Goal: Transaction & Acquisition: Download file/media

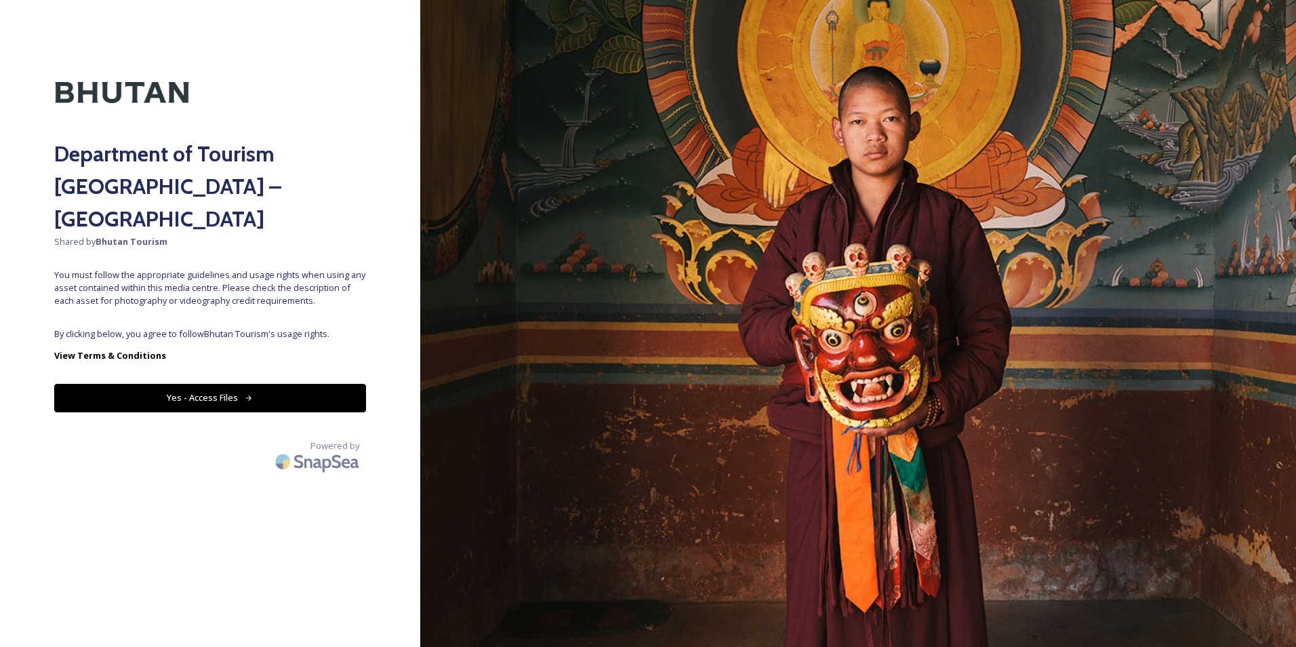
click at [220, 384] on button "Yes - Access Files" at bounding box center [210, 398] width 312 height 28
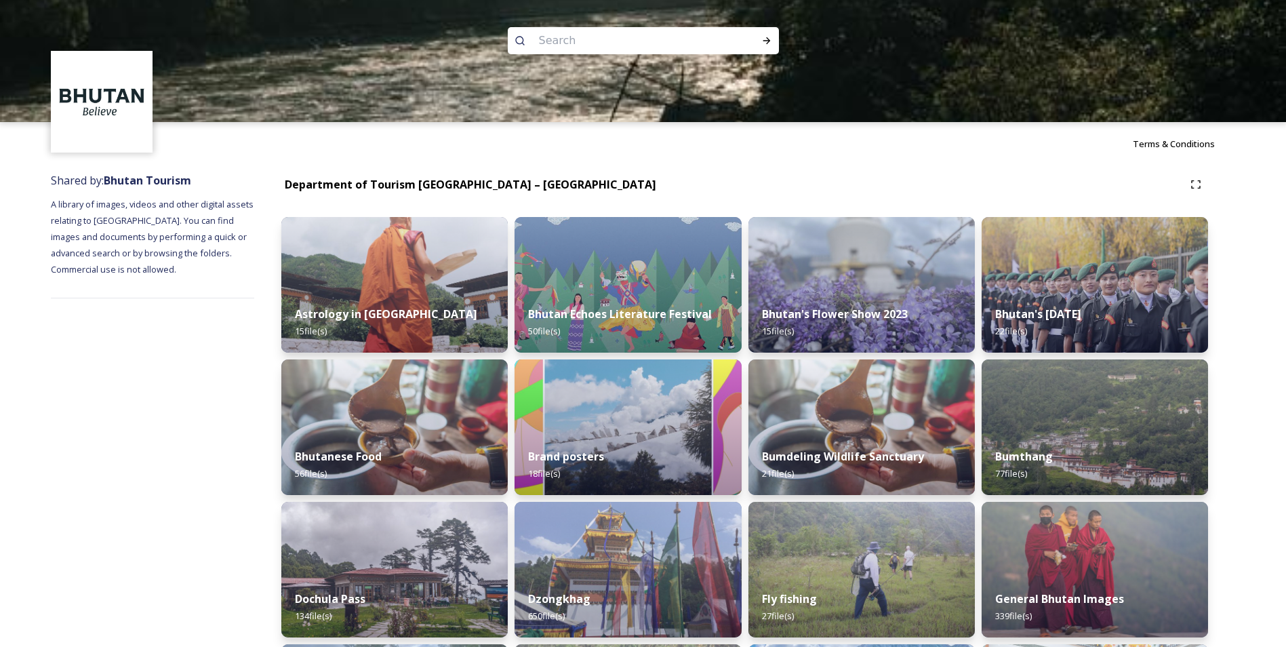
click at [567, 35] on input at bounding box center [625, 41] width 186 height 30
type input "black neck crane"
click at [768, 38] on icon at bounding box center [766, 40] width 11 height 11
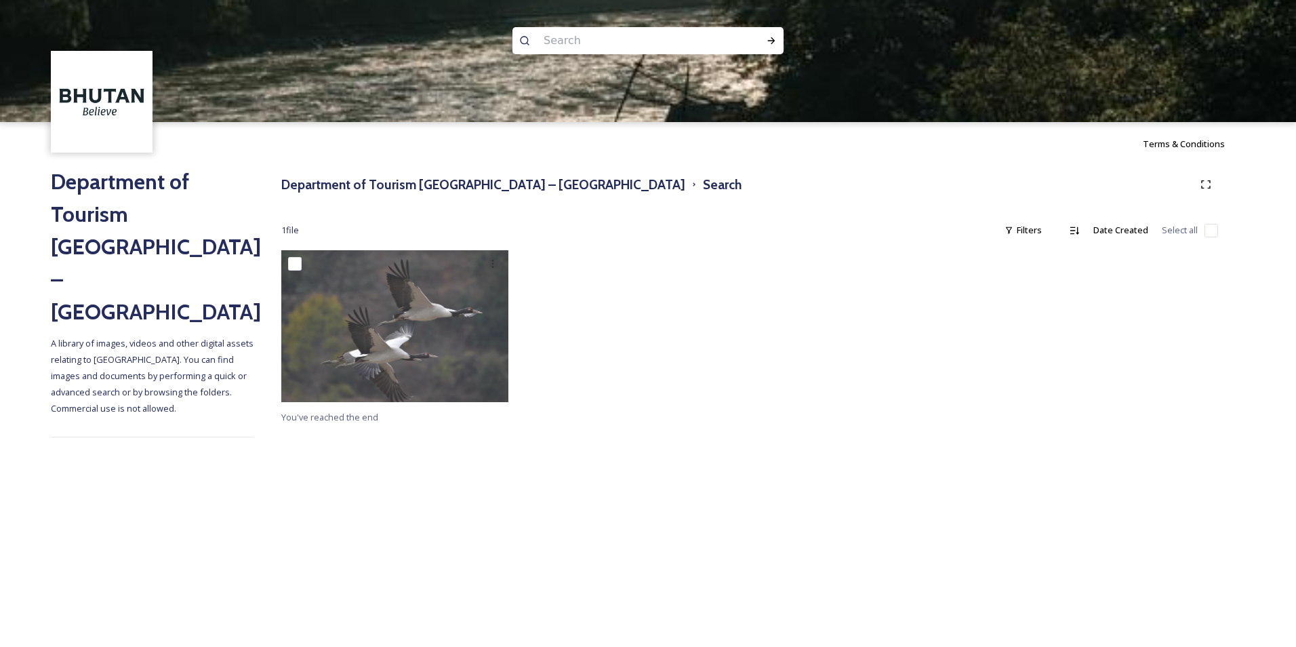
click at [563, 37] on input at bounding box center [630, 41] width 186 height 30
type input "black necked crane"
click at [773, 46] on div "Run Search" at bounding box center [771, 40] width 24 height 24
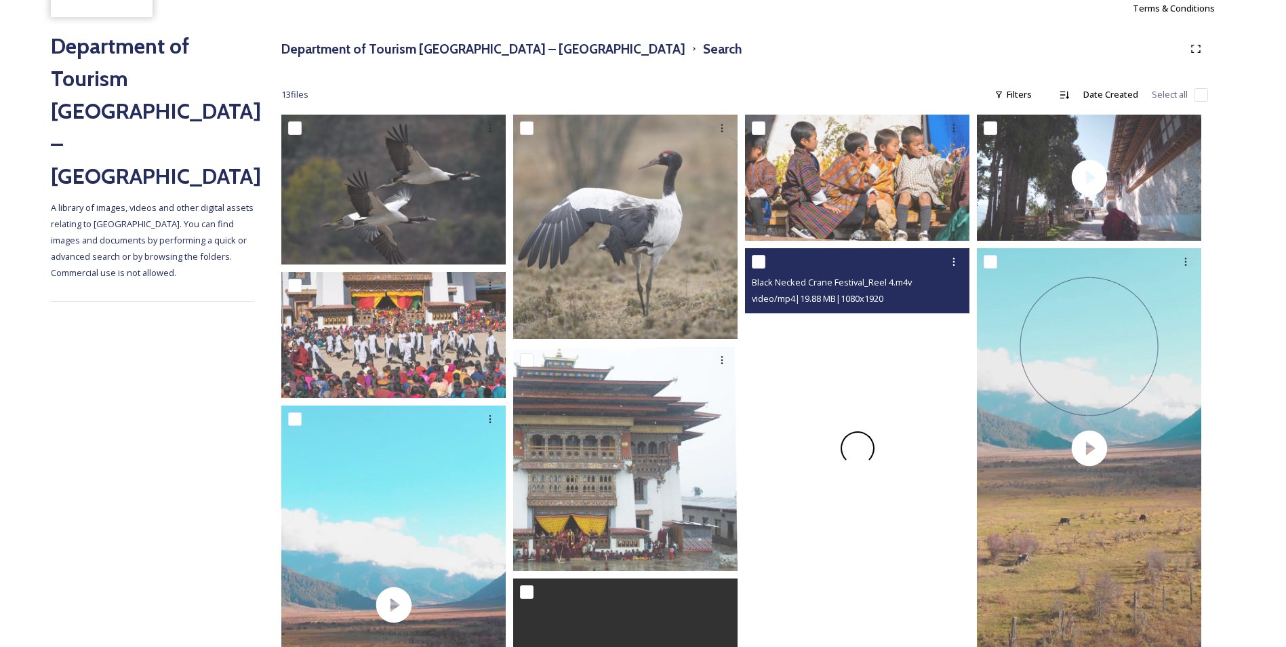
scroll to position [136, 0]
click at [864, 479] on div at bounding box center [857, 446] width 224 height 399
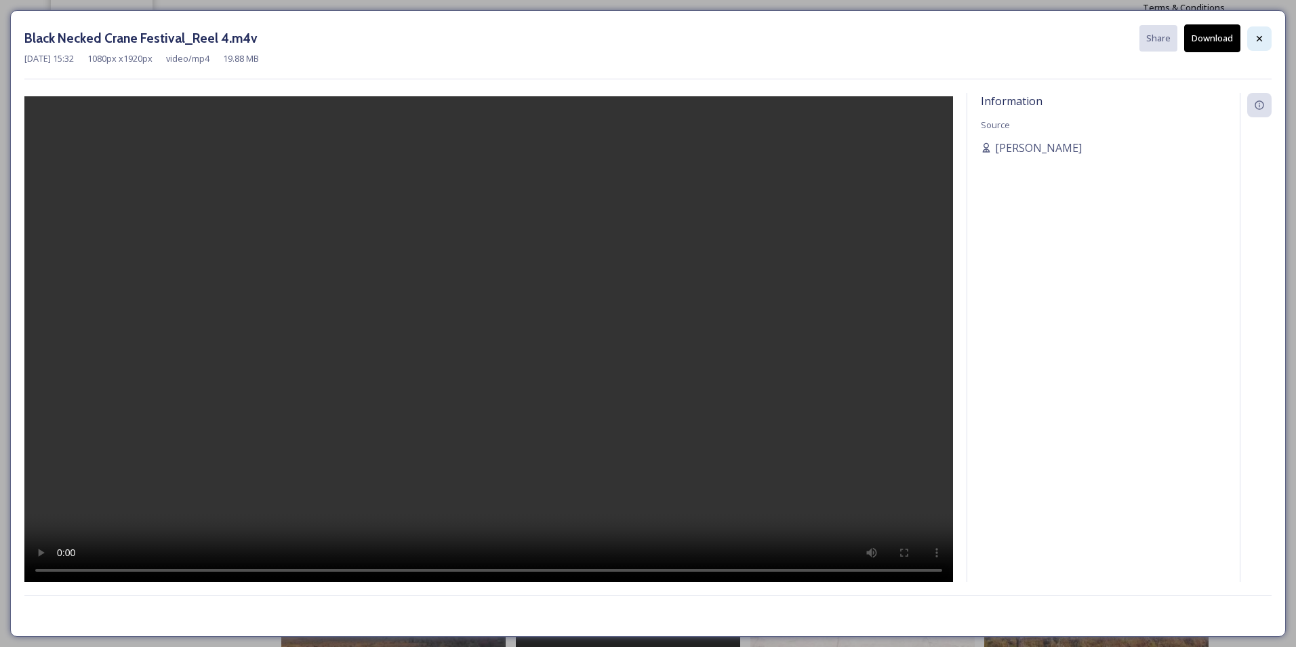
click at [1258, 41] on icon at bounding box center [1259, 38] width 11 height 11
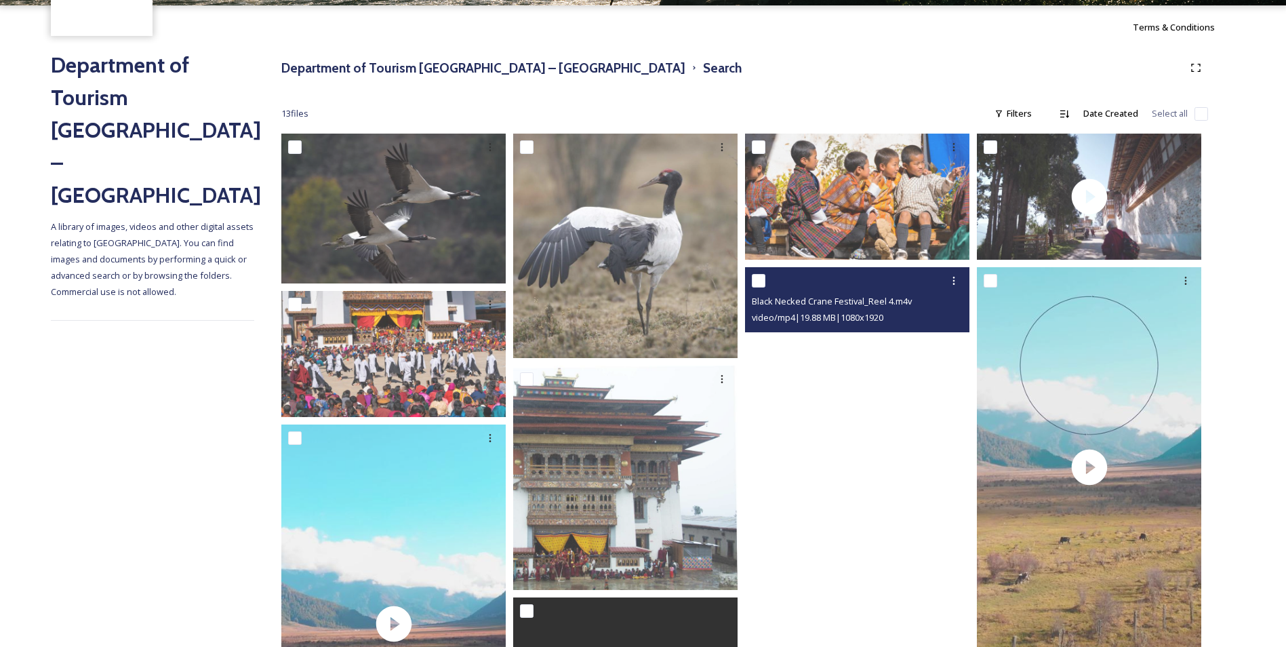
scroll to position [115, 0]
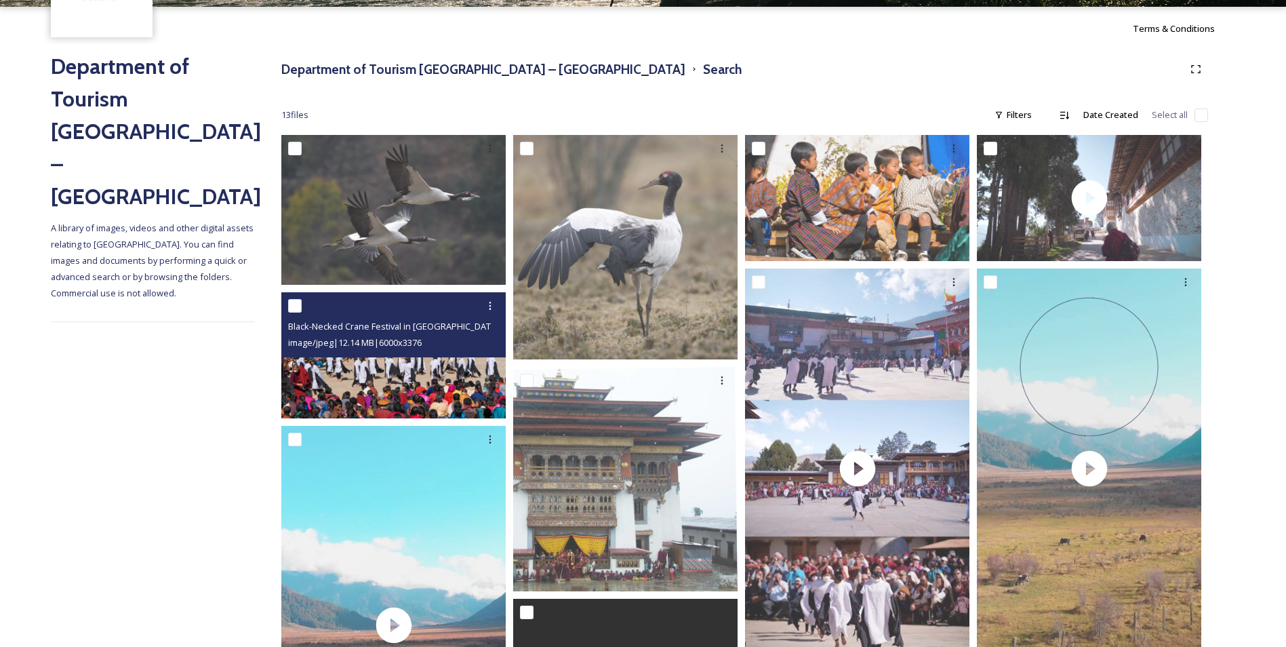
click at [415, 376] on img at bounding box center [393, 355] width 224 height 126
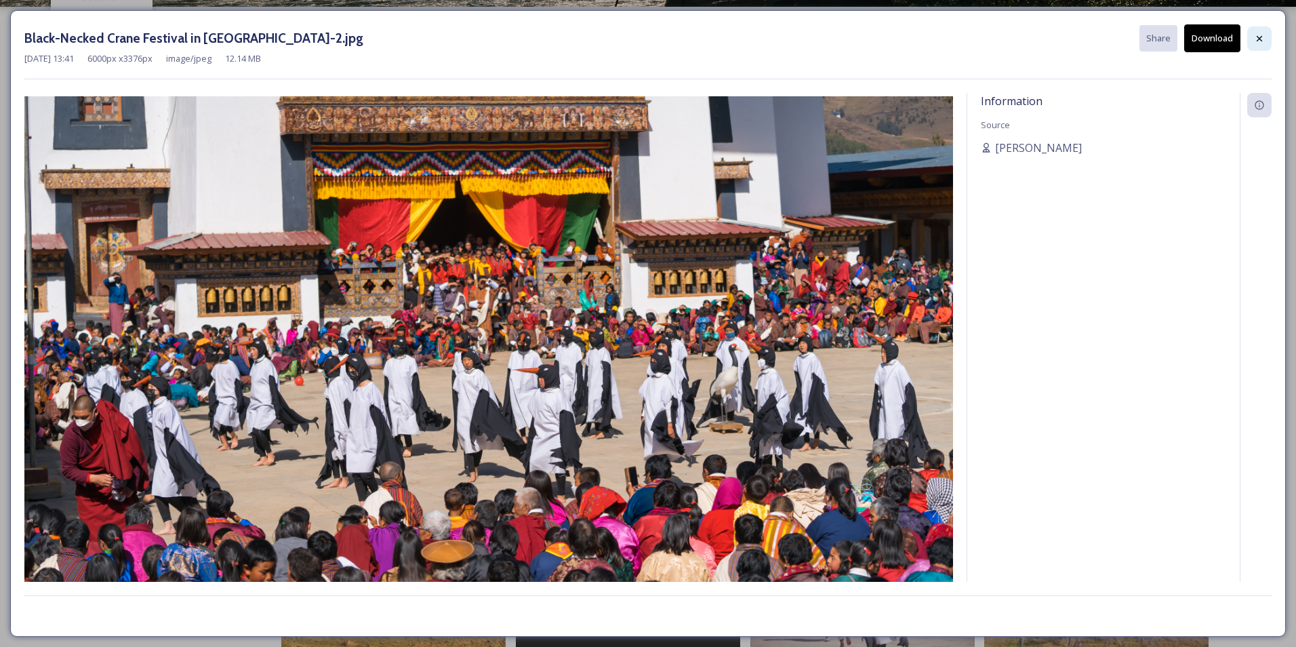
click at [1262, 37] on icon at bounding box center [1259, 38] width 11 height 11
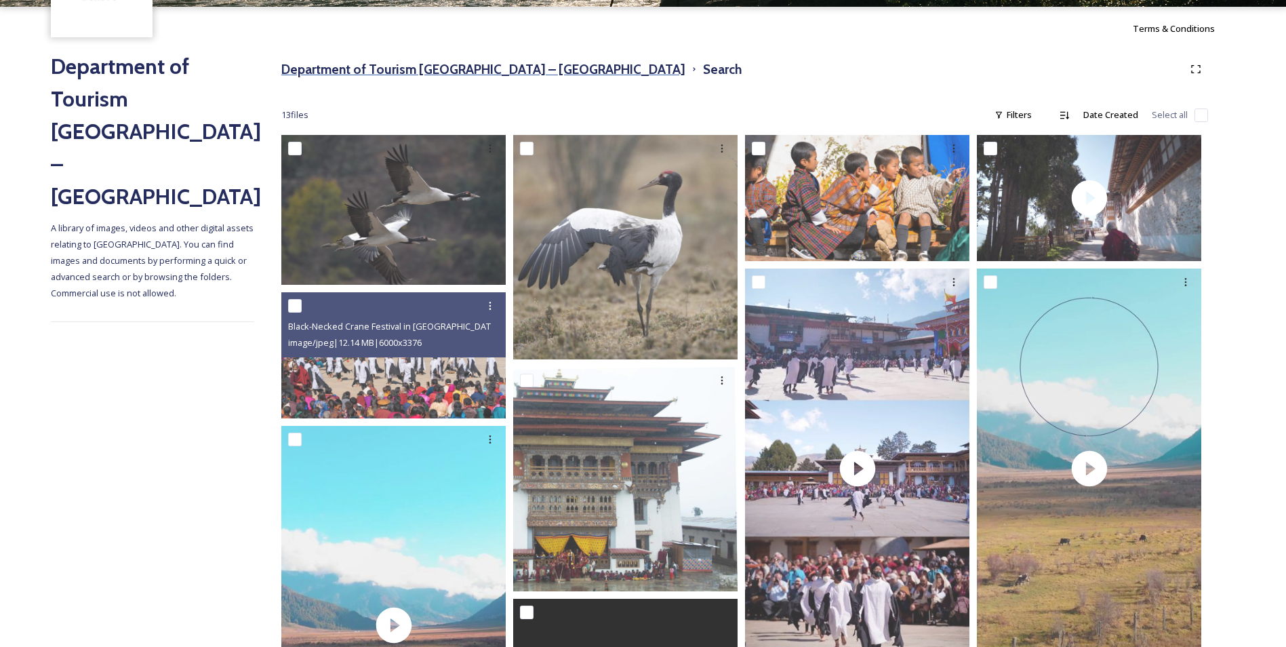
click at [437, 72] on h3 "Department of Tourism [GEOGRAPHIC_DATA] – [GEOGRAPHIC_DATA]" at bounding box center [483, 70] width 404 height 20
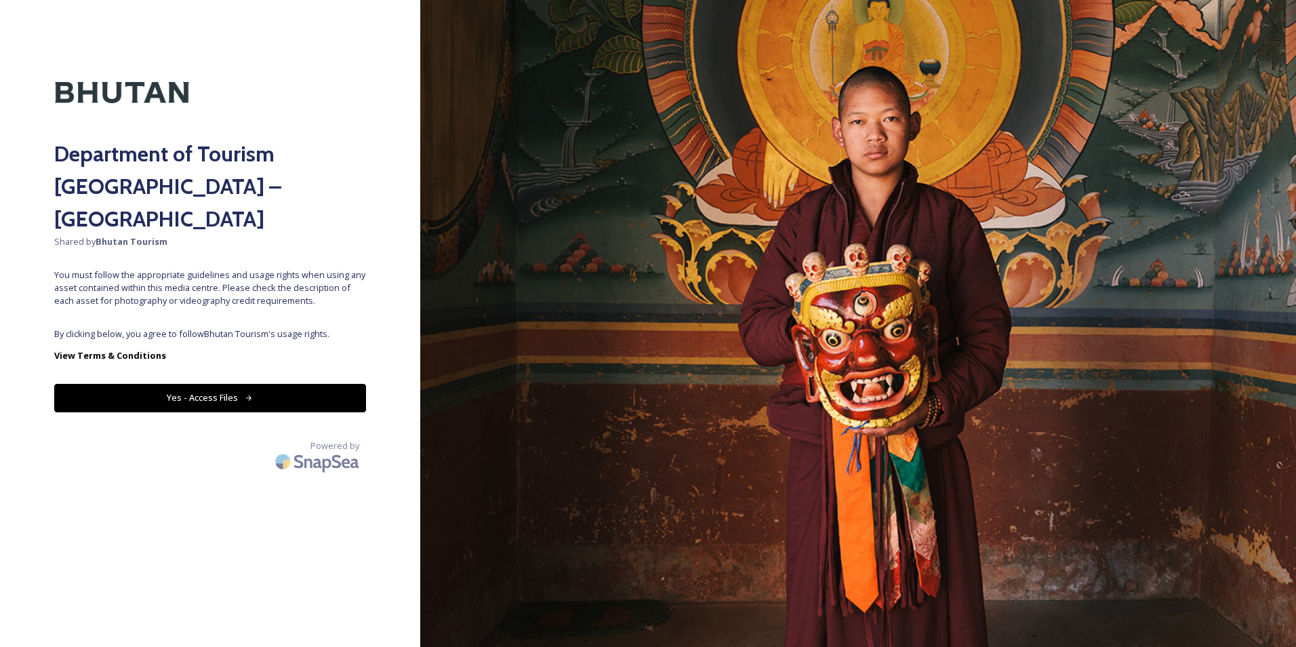
click at [206, 384] on button "Yes - Access Files" at bounding box center [210, 398] width 312 height 28
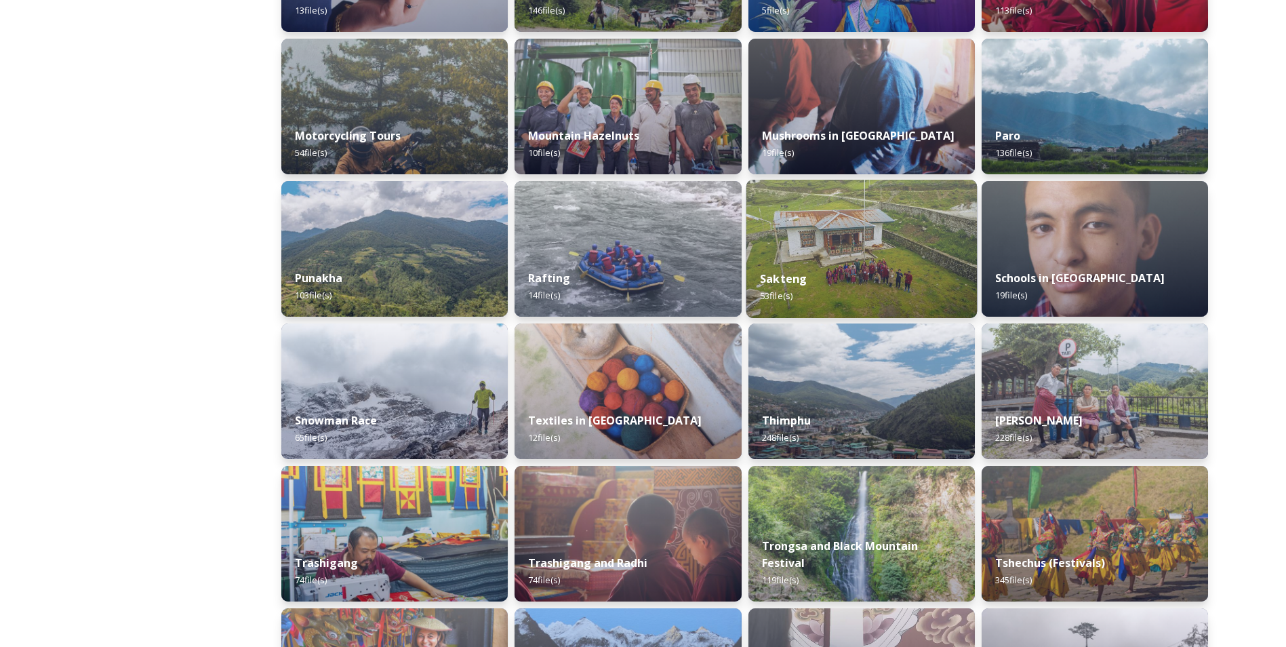
scroll to position [994, 0]
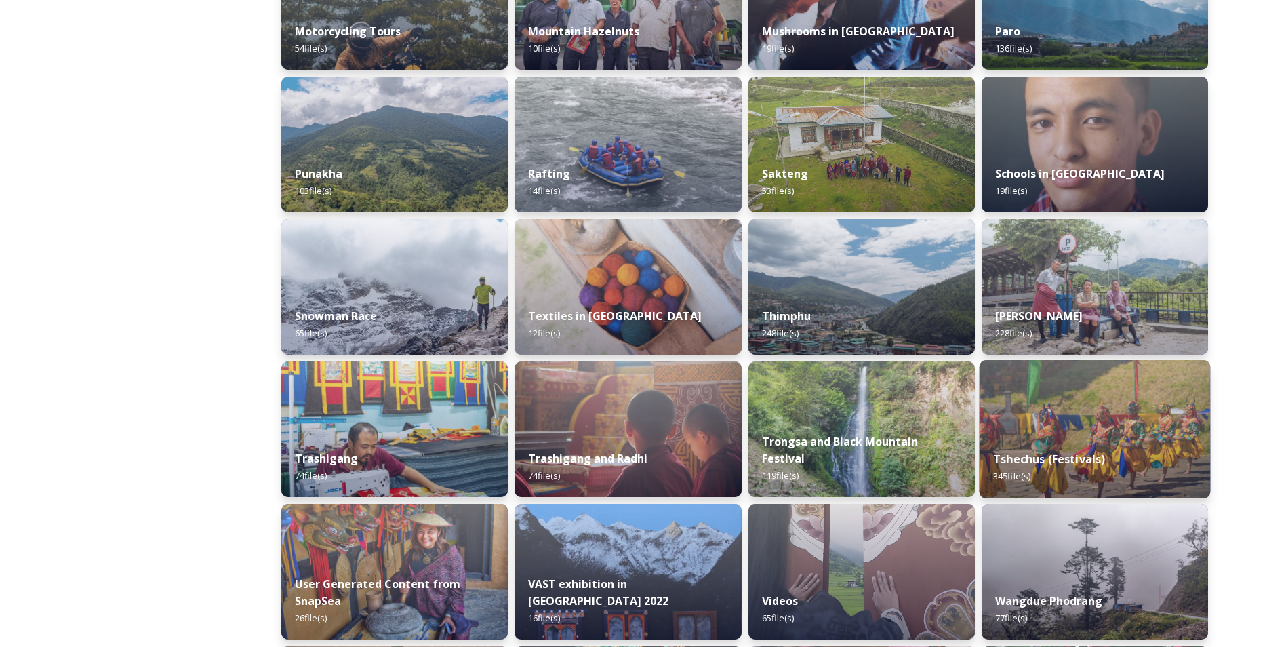
click at [1112, 401] on img at bounding box center [1094, 429] width 231 height 138
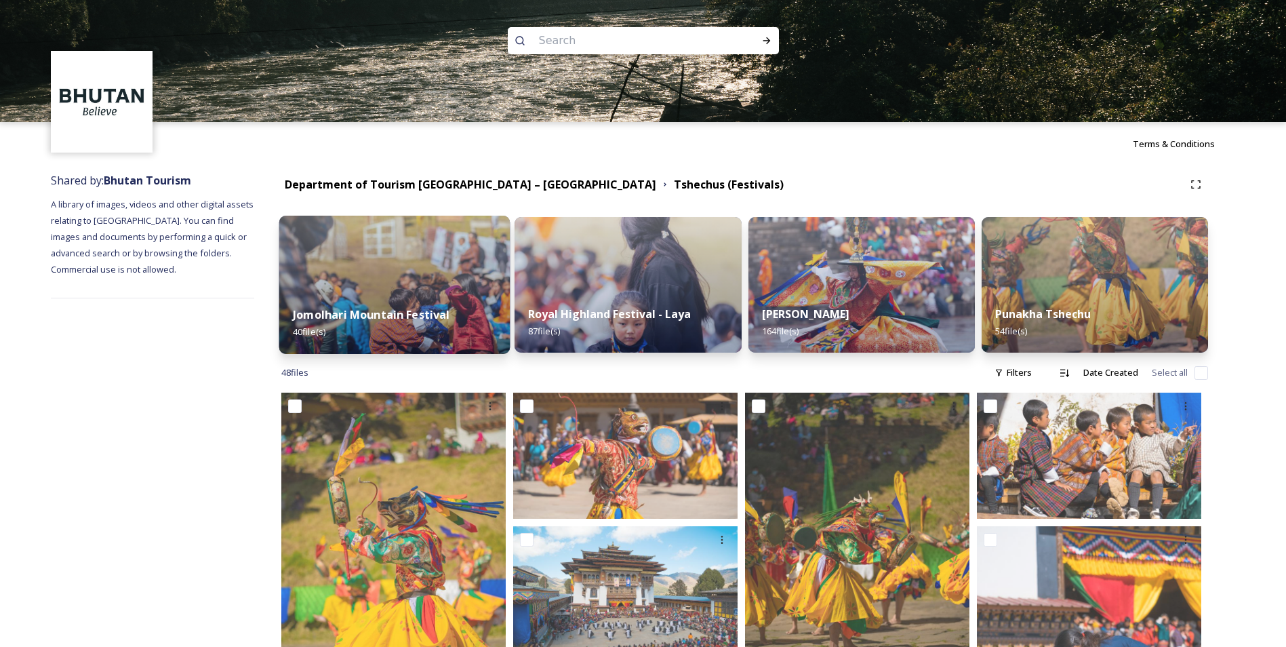
click at [409, 270] on img at bounding box center [394, 285] width 231 height 138
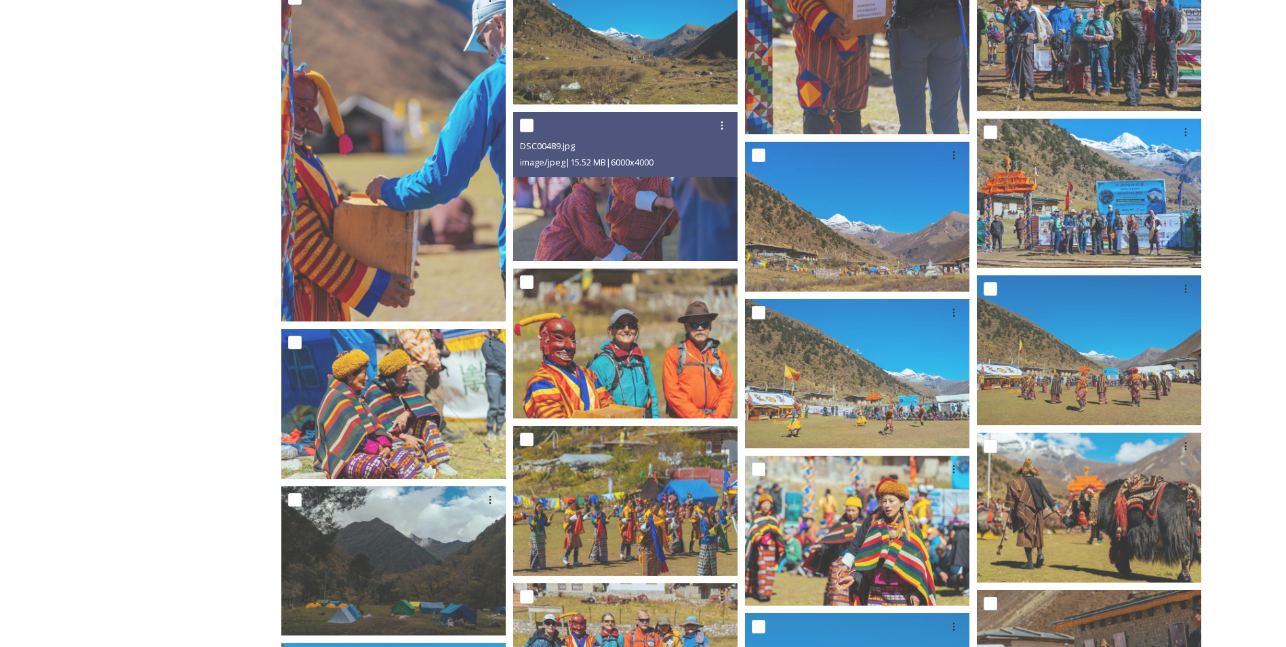
scroll to position [778, 0]
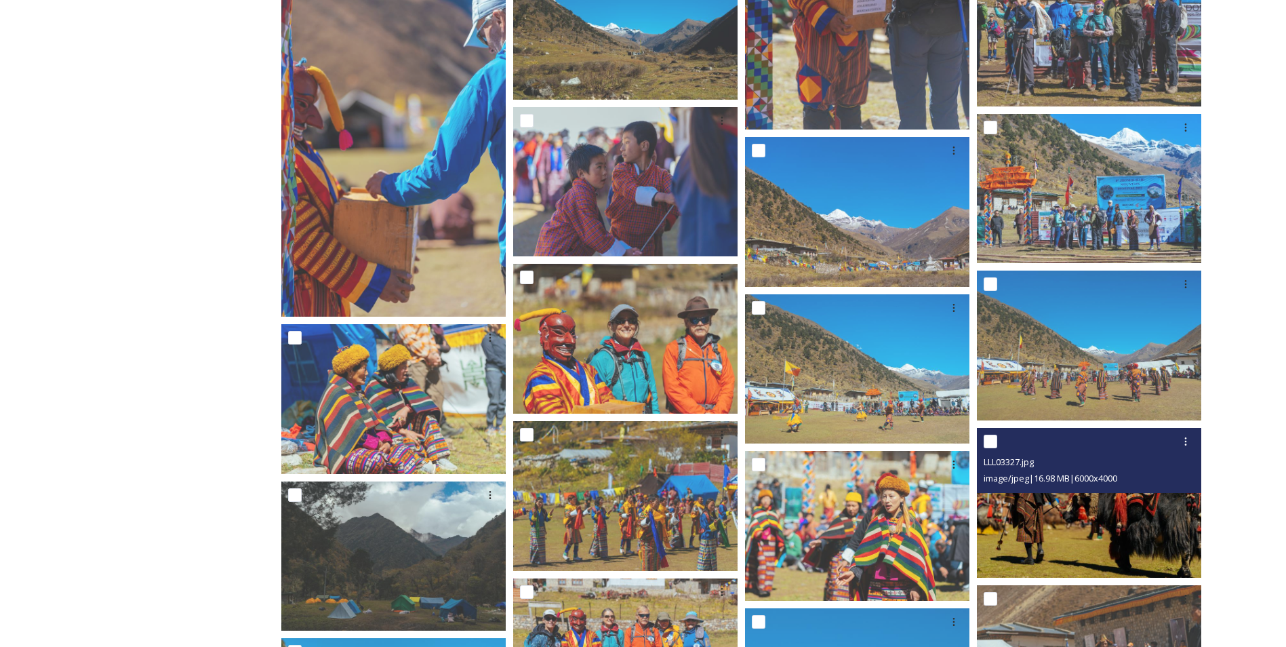
click at [1078, 523] on img at bounding box center [1089, 503] width 224 height 150
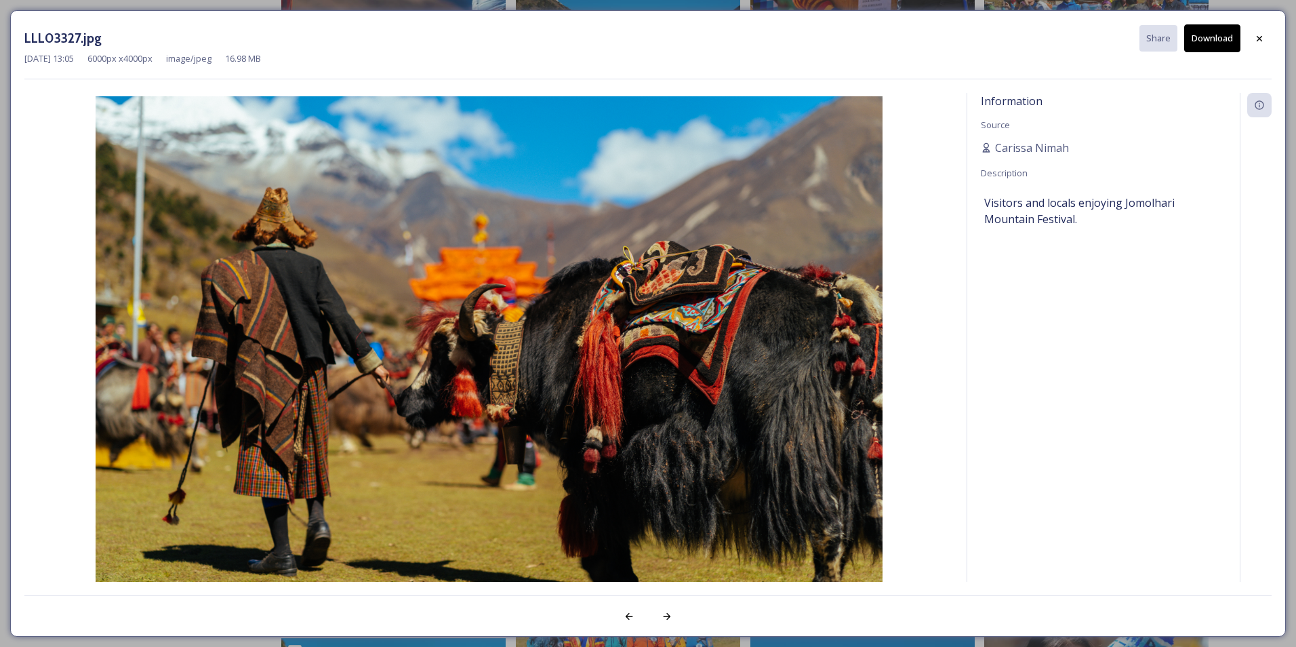
click at [1198, 45] on button "Download" at bounding box center [1212, 38] width 56 height 28
click at [1261, 44] on div at bounding box center [1259, 38] width 24 height 24
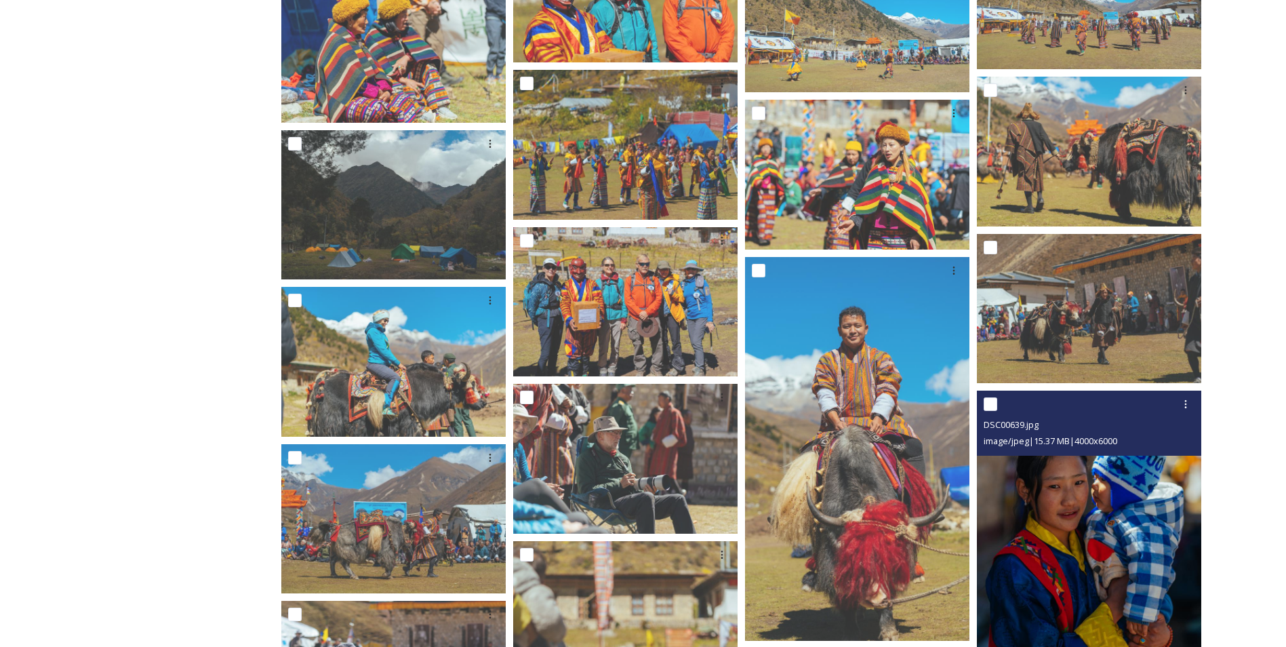
scroll to position [1130, 0]
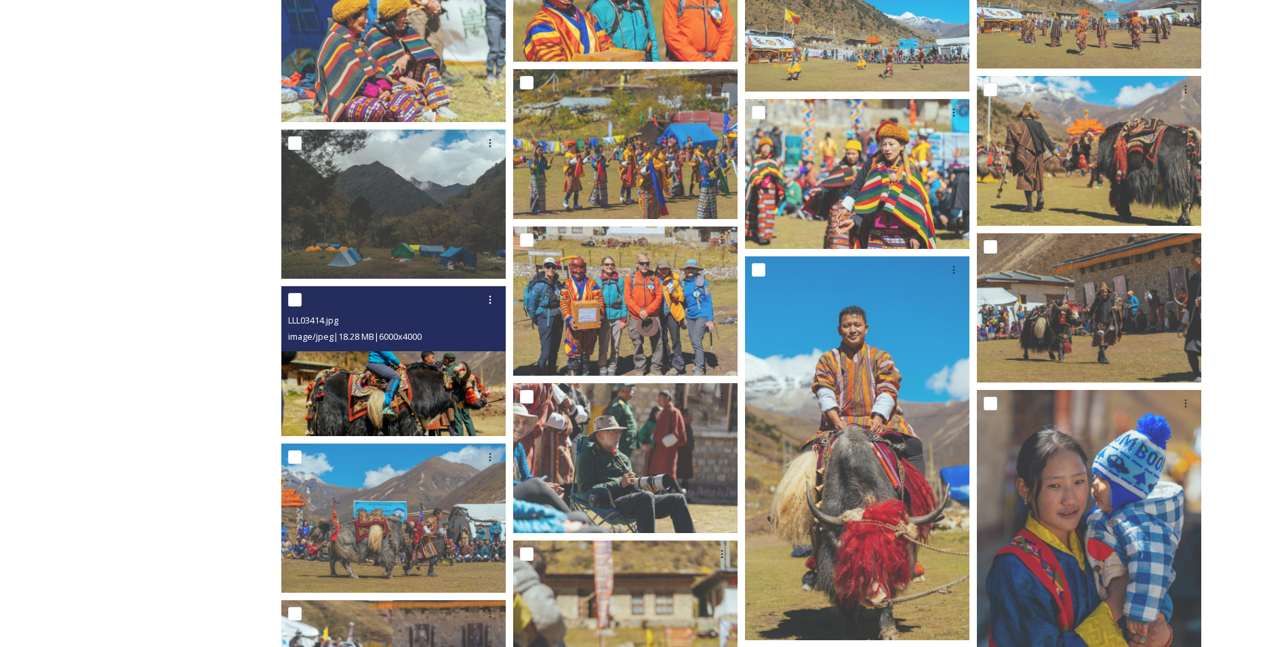
click at [403, 408] on img at bounding box center [393, 361] width 224 height 150
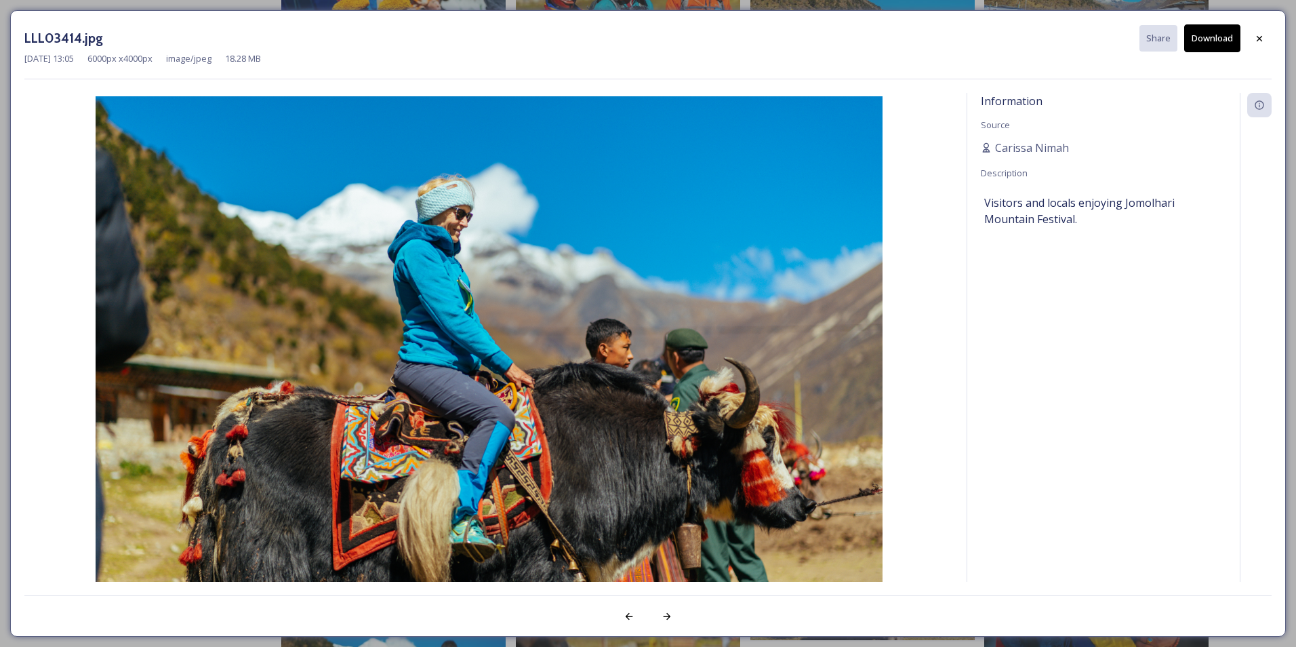
click at [1208, 32] on button "Download" at bounding box center [1212, 38] width 56 height 28
click at [1263, 40] on icon at bounding box center [1259, 38] width 11 height 11
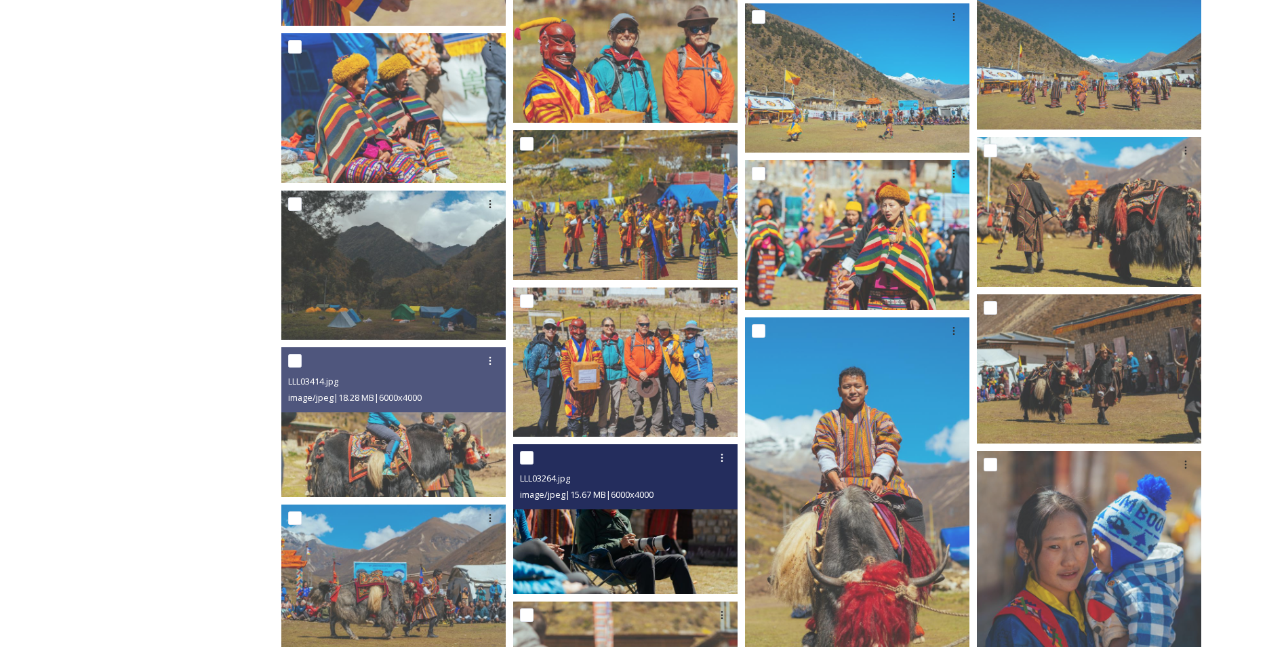
scroll to position [1068, 0]
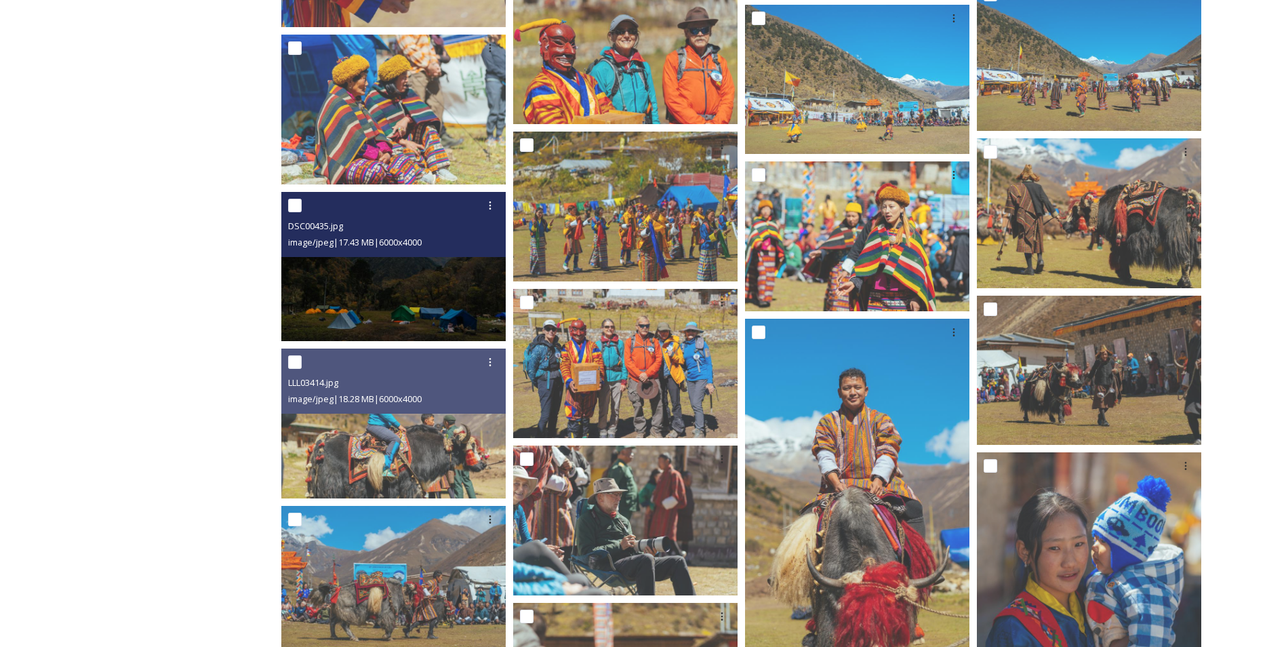
click at [386, 277] on img at bounding box center [393, 266] width 224 height 150
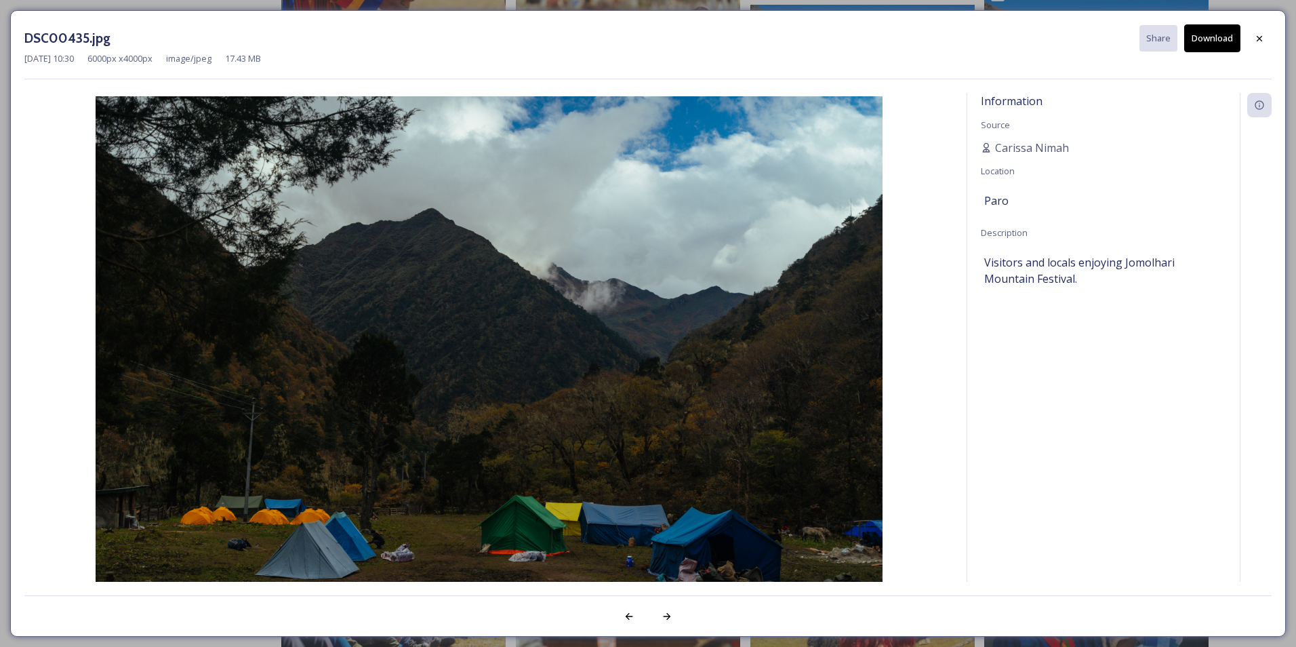
click at [1215, 26] on button "Download" at bounding box center [1212, 38] width 56 height 28
click at [1266, 38] on div at bounding box center [1259, 38] width 24 height 24
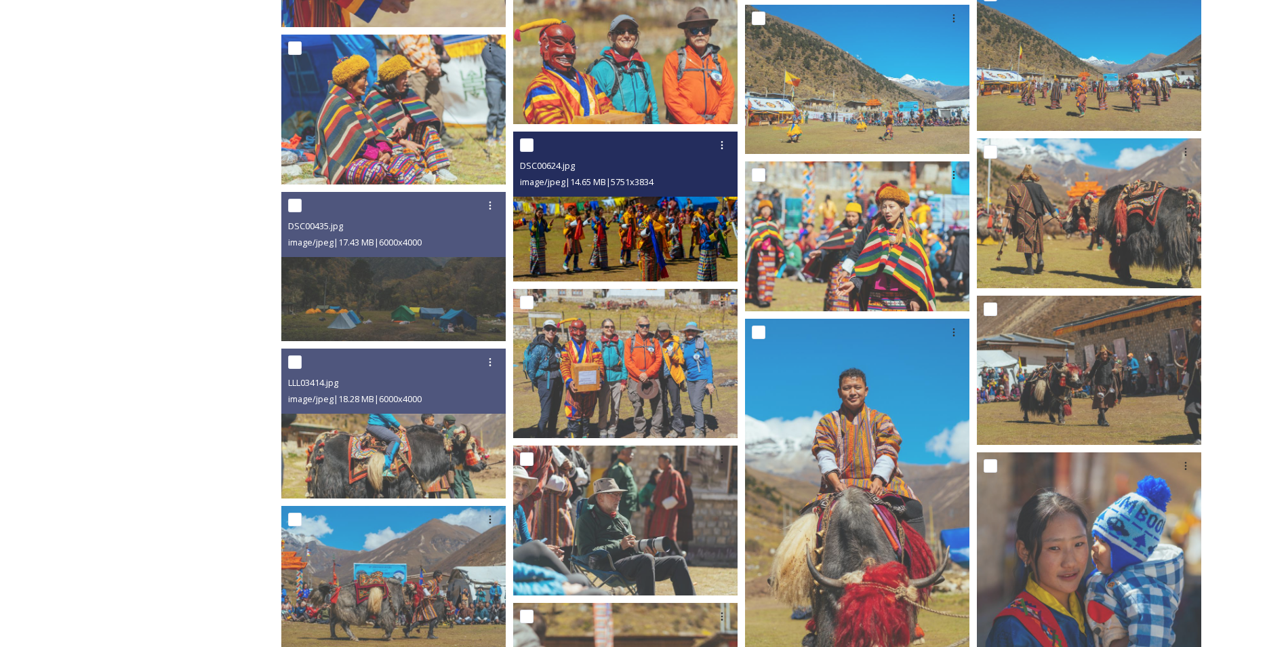
click at [636, 230] on img at bounding box center [625, 206] width 224 height 150
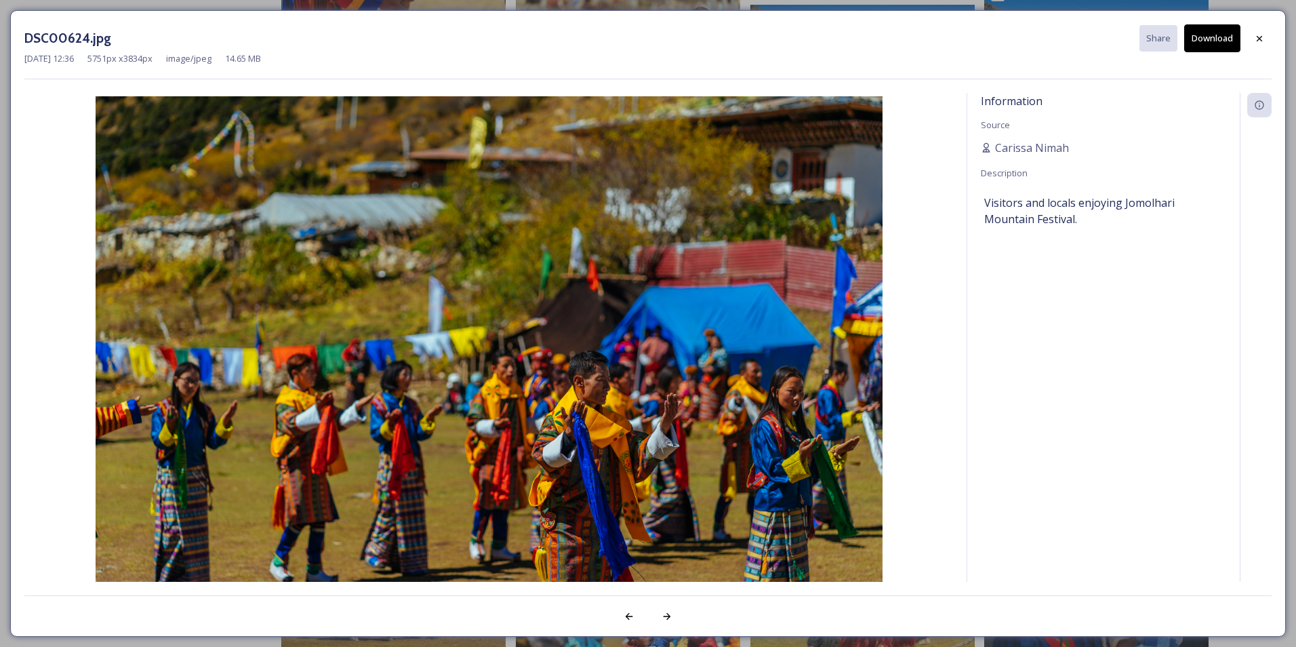
click at [1229, 37] on button "Download" at bounding box center [1212, 38] width 56 height 28
click at [1256, 35] on icon at bounding box center [1259, 38] width 11 height 11
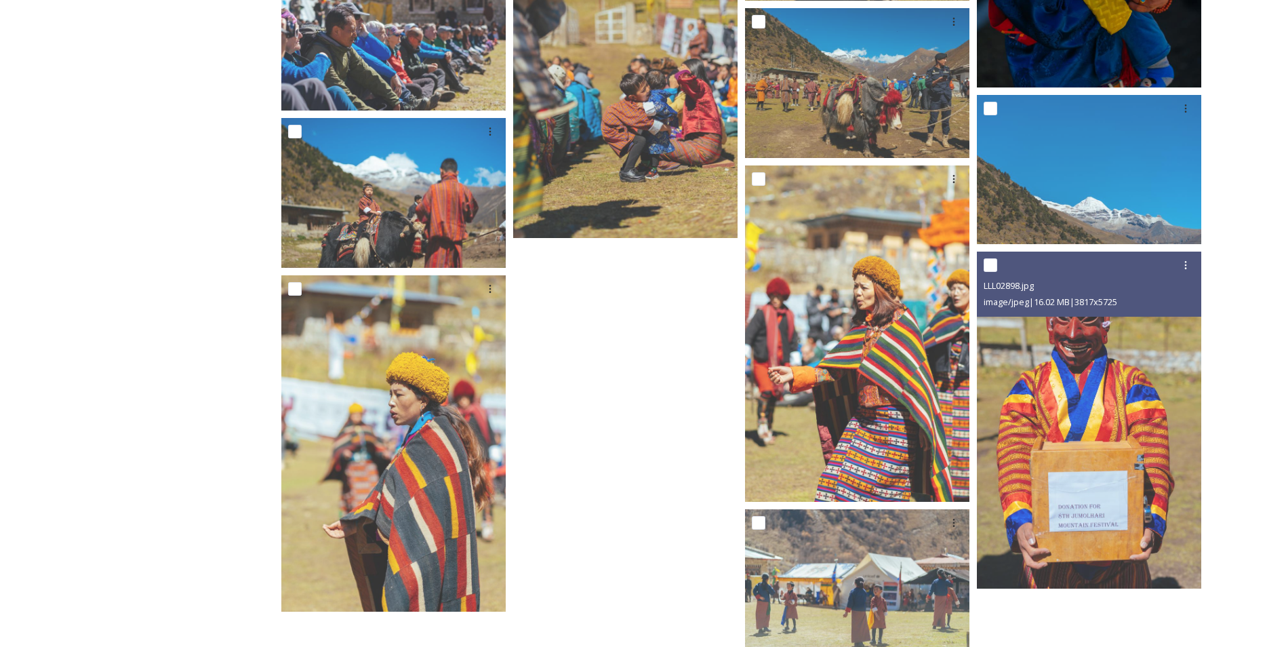
scroll to position [1811, 0]
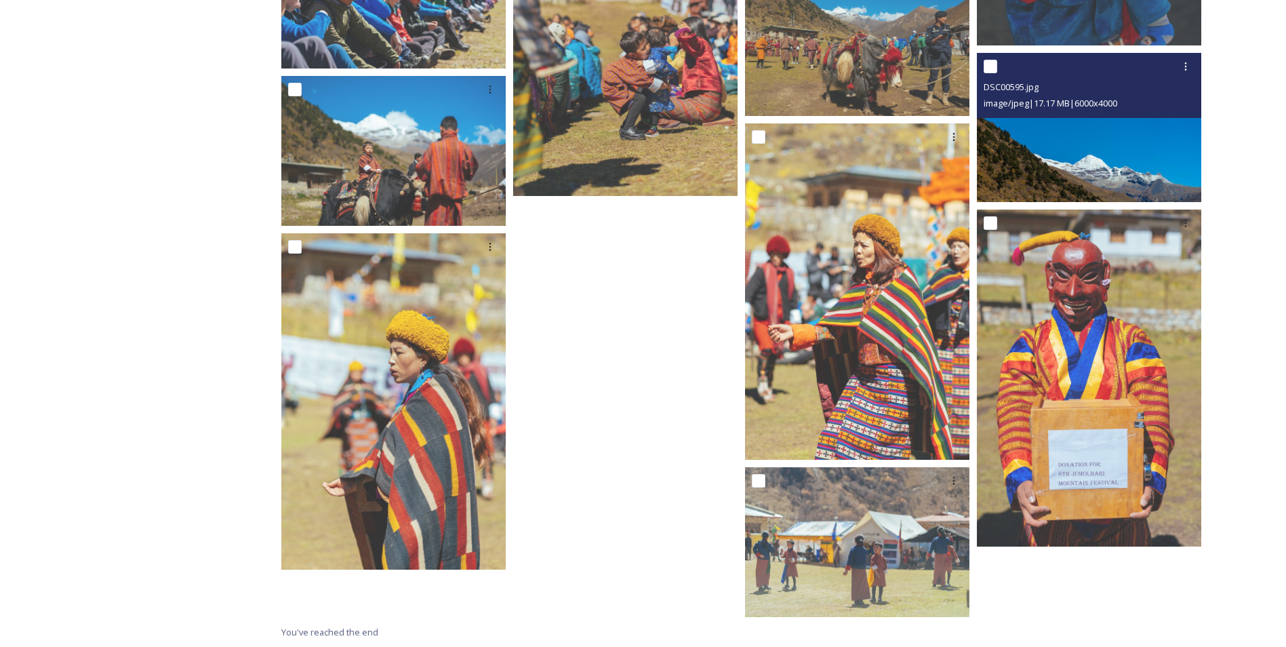
click at [1076, 163] on img at bounding box center [1089, 128] width 224 height 150
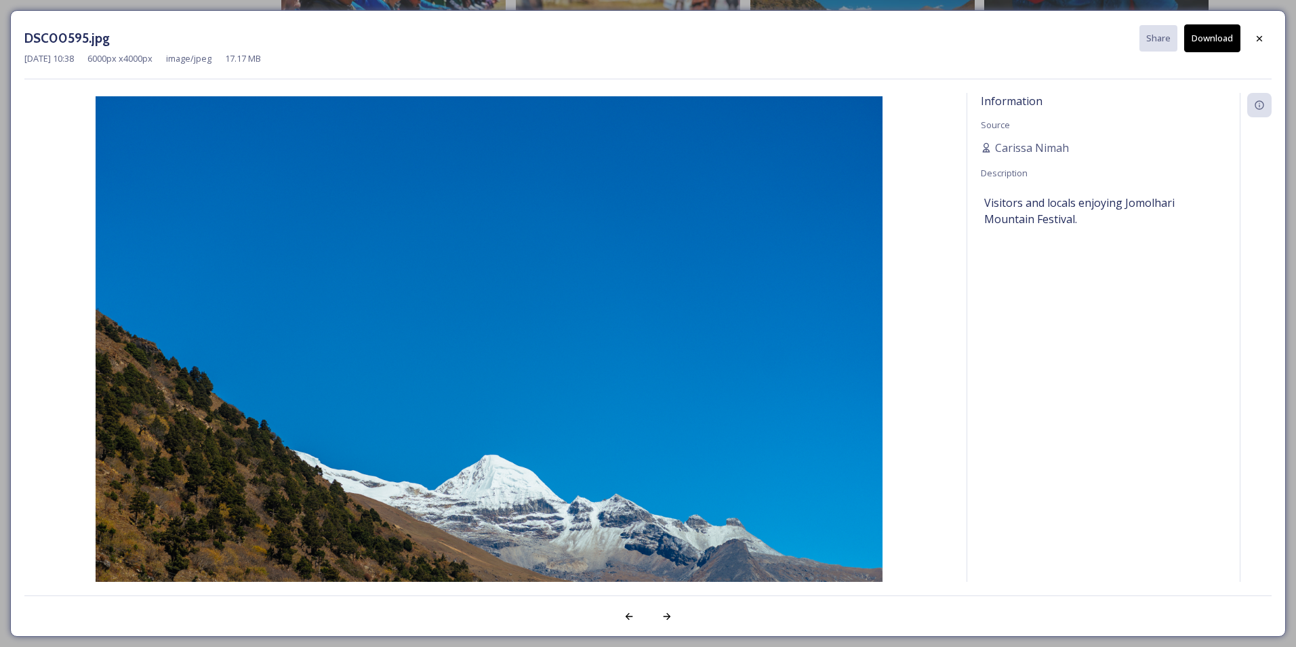
click at [1206, 39] on button "Download" at bounding box center [1212, 38] width 56 height 28
click at [1249, 69] on div "DSC00595.jpg Share Download [DATE] 10:38 6000 px x 4000 px image/jpeg 17.17 MB" at bounding box center [647, 51] width 1247 height 55
click at [1257, 41] on icon at bounding box center [1259, 37] width 5 height 5
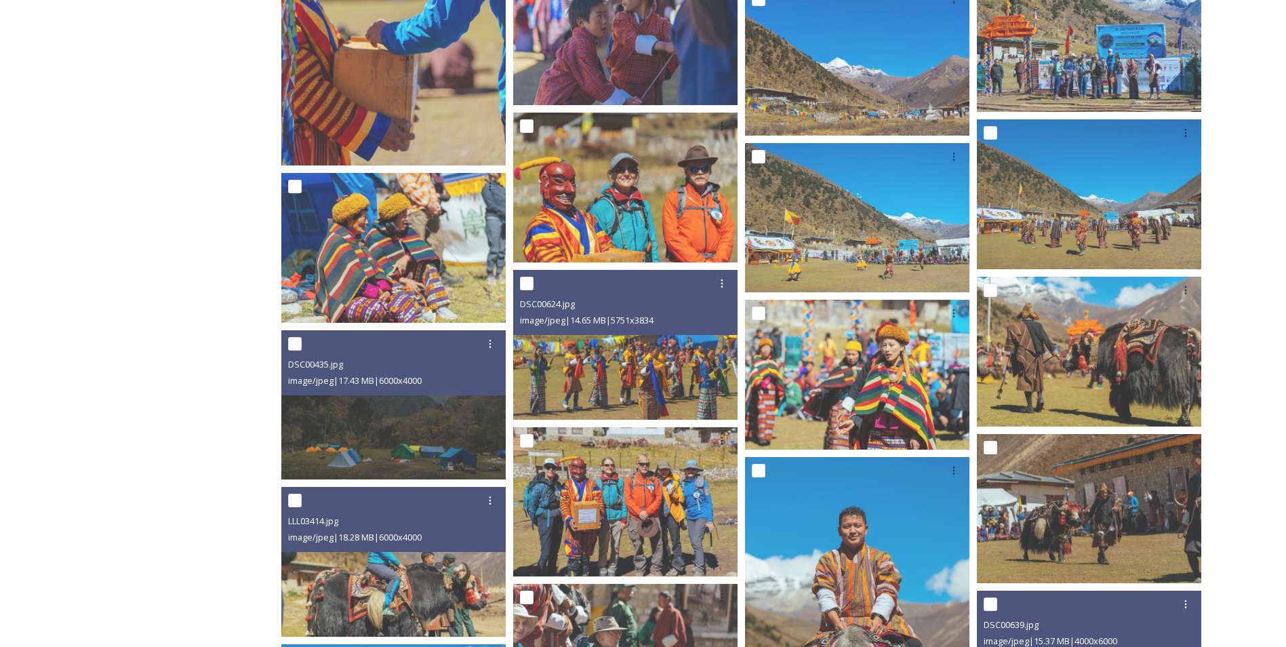
scroll to position [908, 0]
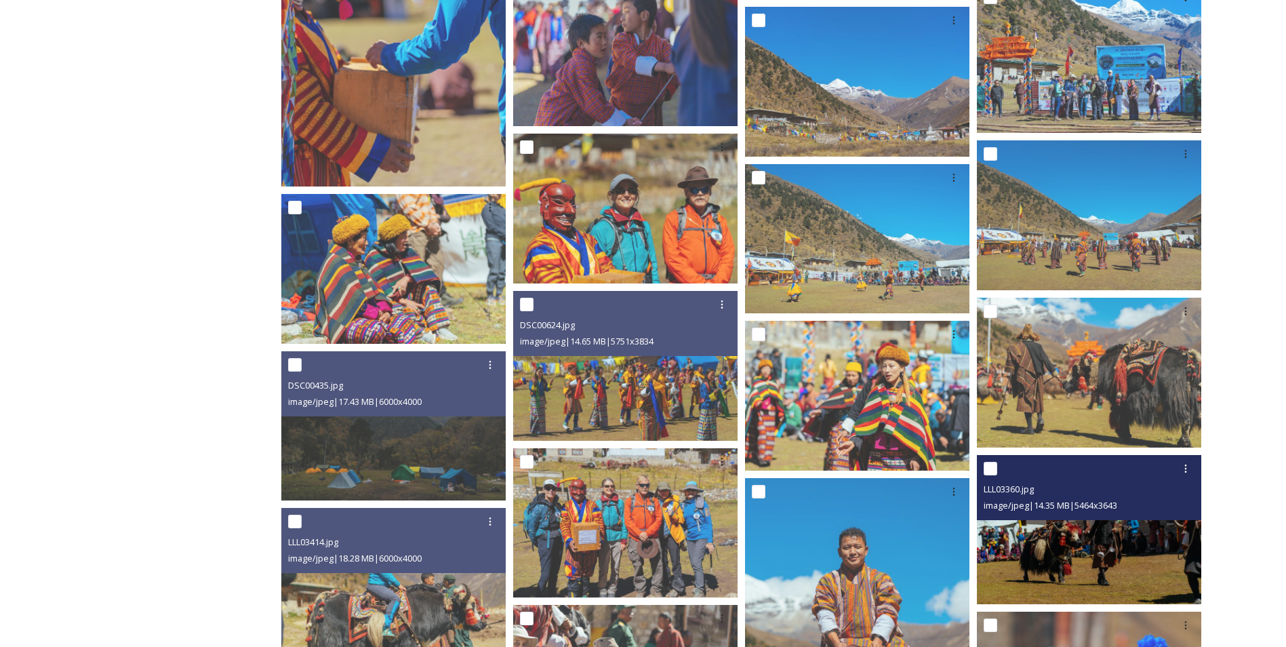
click at [1096, 565] on img at bounding box center [1089, 529] width 224 height 150
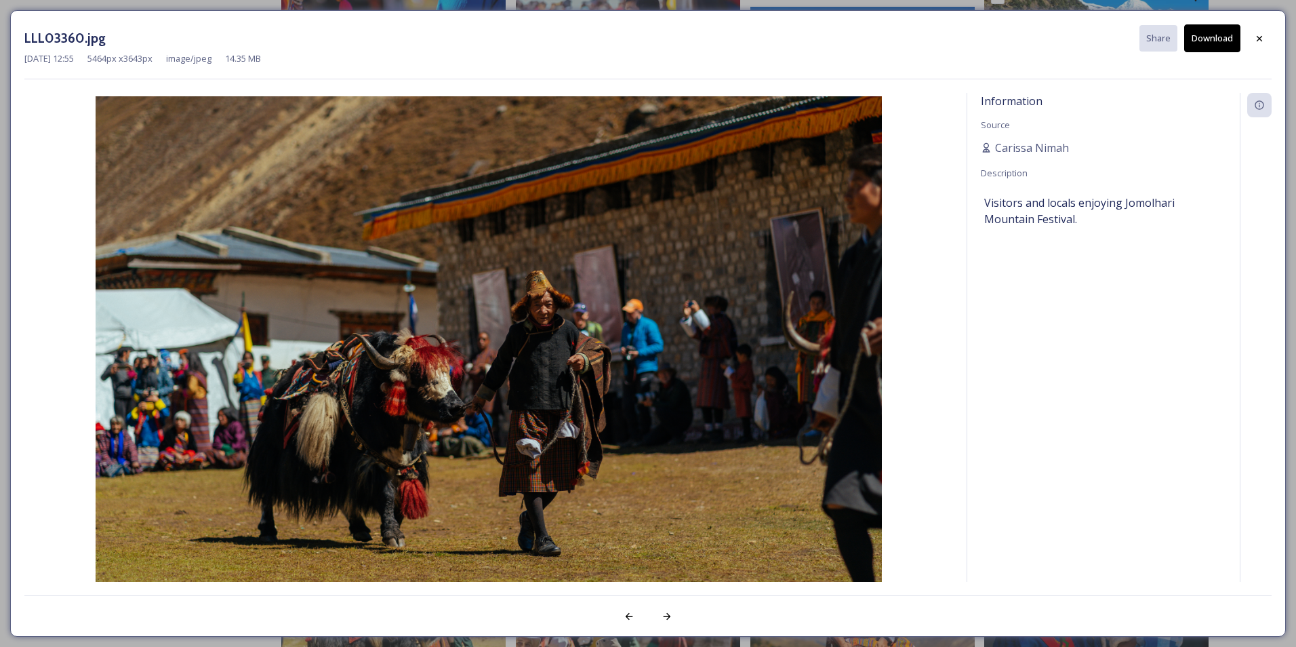
click at [1207, 39] on button "Download" at bounding box center [1212, 38] width 56 height 28
click at [1268, 46] on div at bounding box center [1259, 38] width 24 height 24
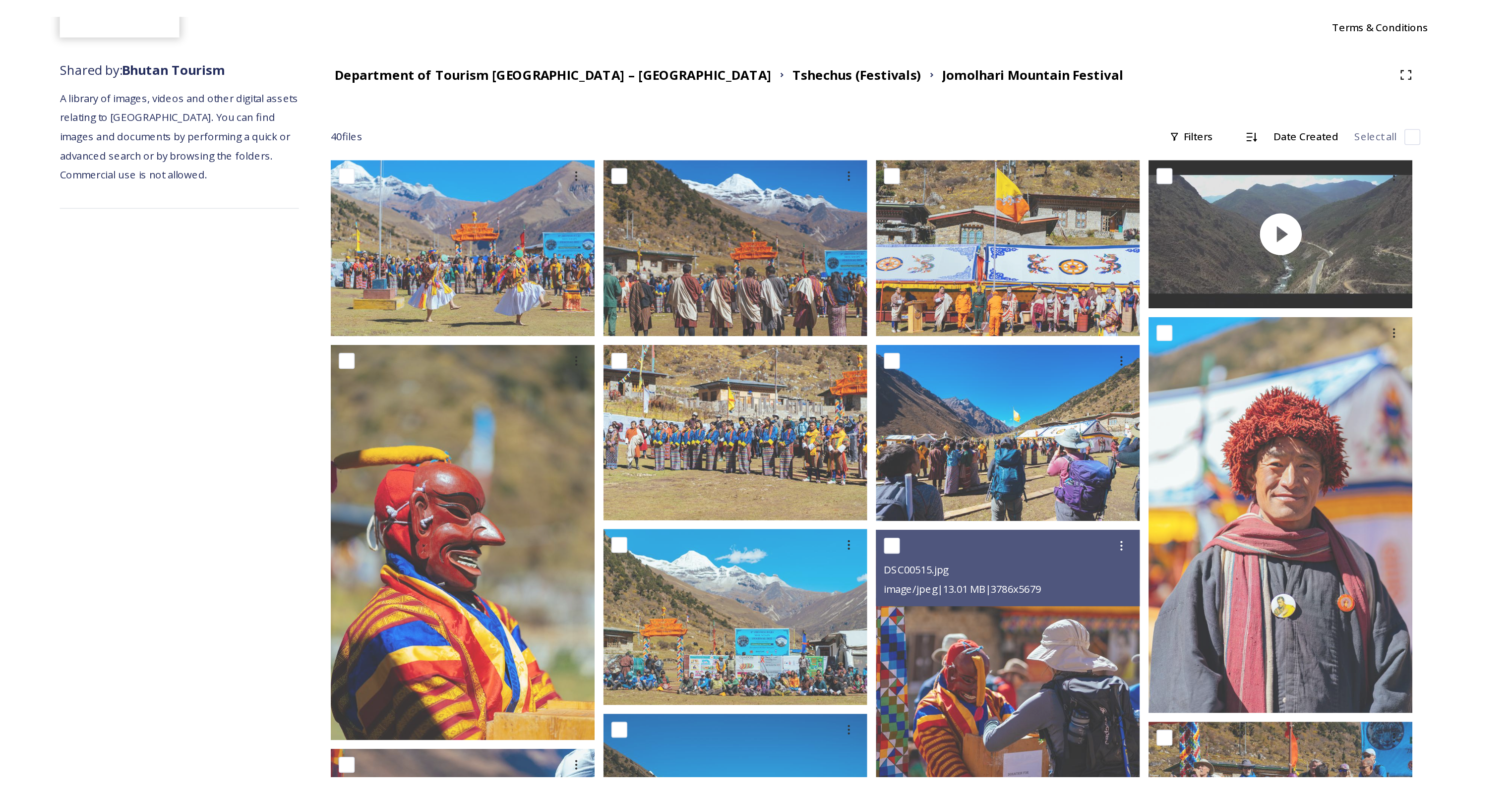
scroll to position [0, 0]
